Goal: Information Seeking & Learning: Check status

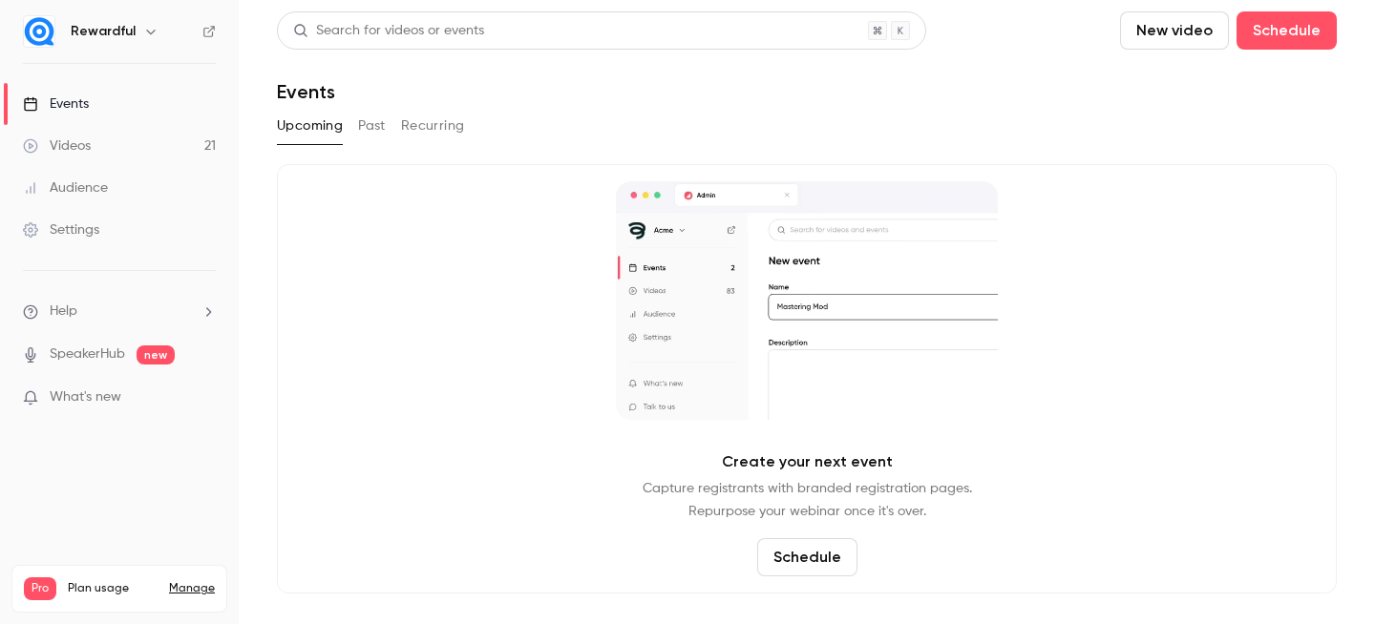
click at [120, 98] on link "Events" at bounding box center [119, 104] width 239 height 42
click at [372, 138] on button "Past" at bounding box center [372, 126] width 28 height 31
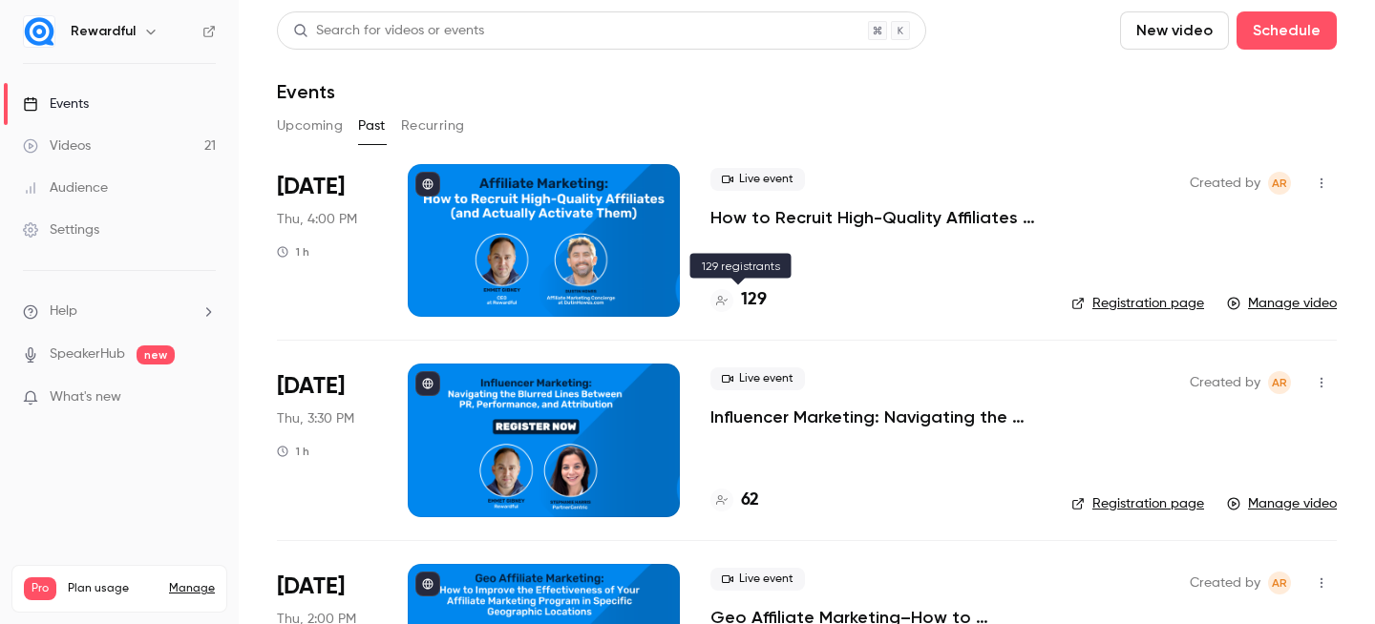
click at [752, 304] on h4 "129" at bounding box center [754, 300] width 26 height 26
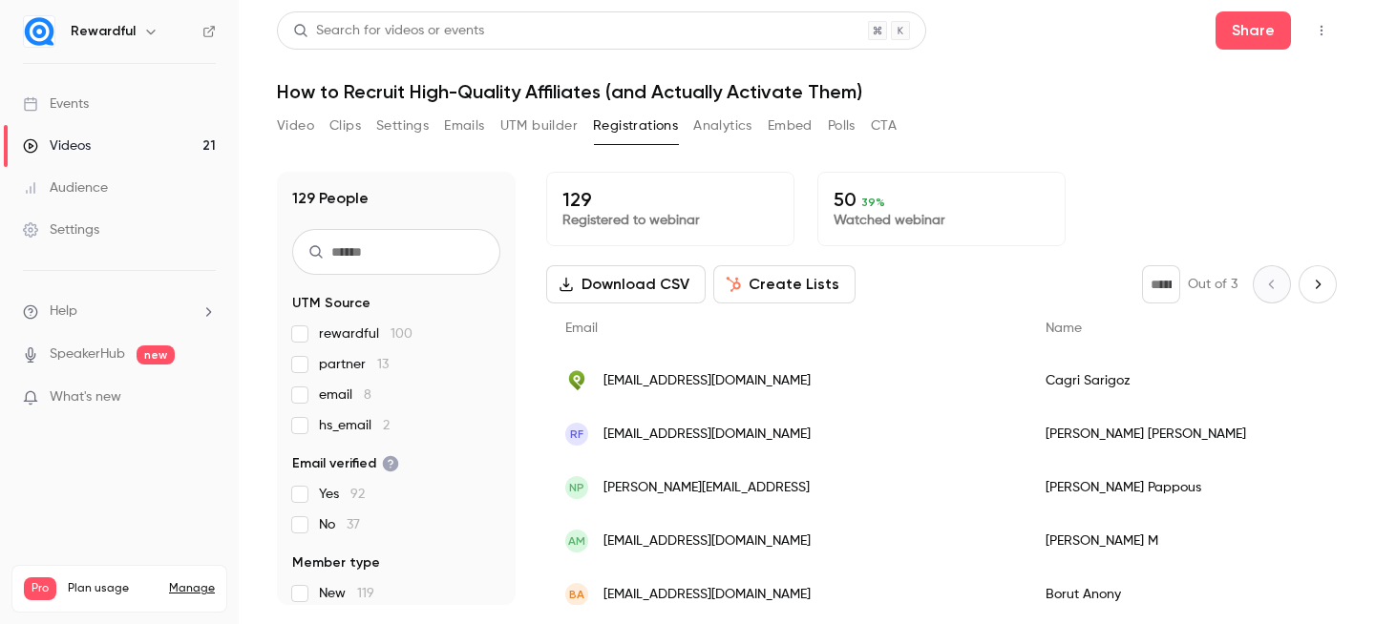
click at [123, 107] on link "Events" at bounding box center [119, 104] width 239 height 42
